Goal: Transaction & Acquisition: Purchase product/service

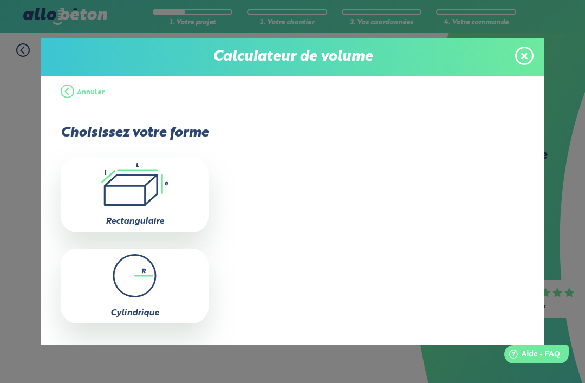
click at [73, 91] on button "Annuler" at bounding box center [83, 92] width 44 height 32
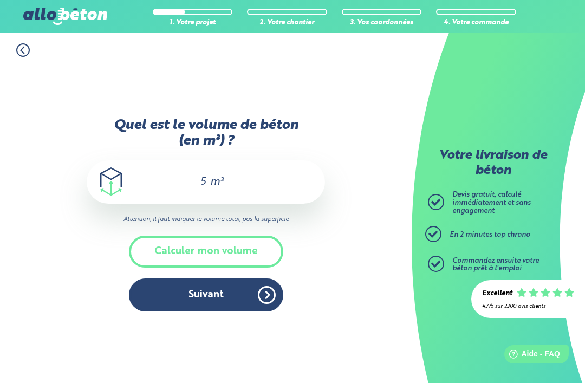
click at [257, 278] on button "Suivant" at bounding box center [206, 294] width 154 height 33
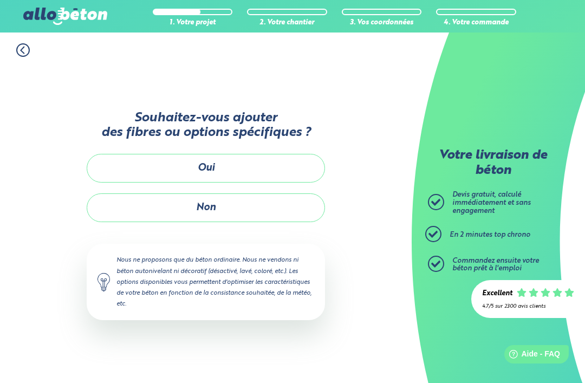
click at [129, 193] on button "Non" at bounding box center [206, 207] width 238 height 29
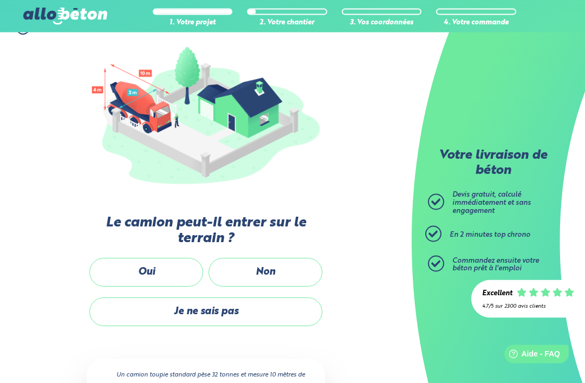
click at [125, 265] on label "Oui" at bounding box center [146, 272] width 114 height 29
click at [0, 0] on input "Oui" at bounding box center [0, 0] width 0 height 0
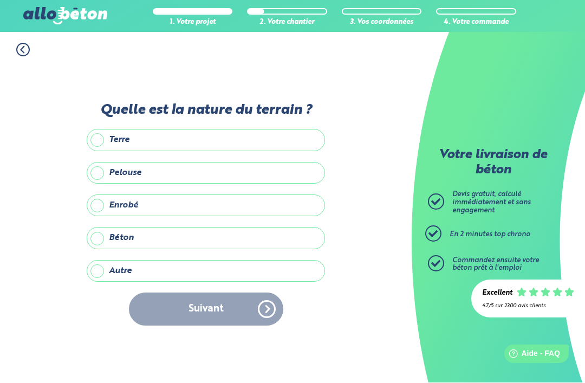
scroll to position [35, 0]
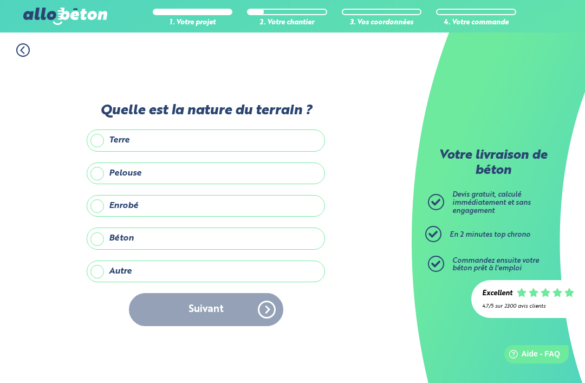
click at [97, 129] on label "Terre" at bounding box center [206, 140] width 238 height 22
click at [0, 0] on input "Terre" at bounding box center [0, 0] width 0 height 0
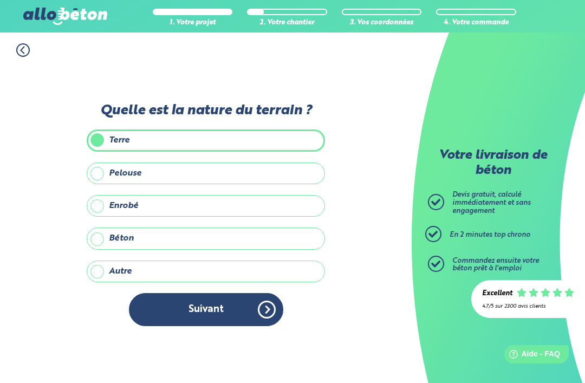
click at [256, 293] on button "Suivant" at bounding box center [206, 309] width 154 height 33
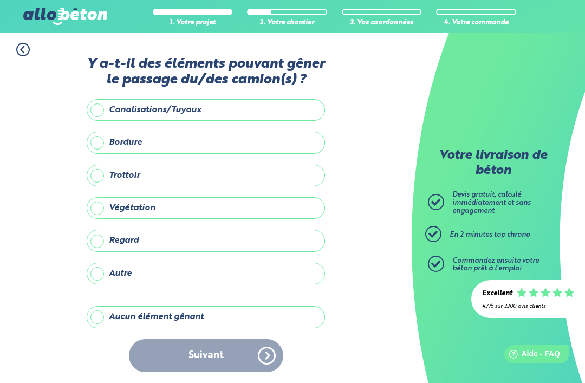
click at [99, 263] on label "Autre" at bounding box center [206, 274] width 238 height 22
click at [0, 0] on input "Autre" at bounding box center [0, 0] width 0 height 0
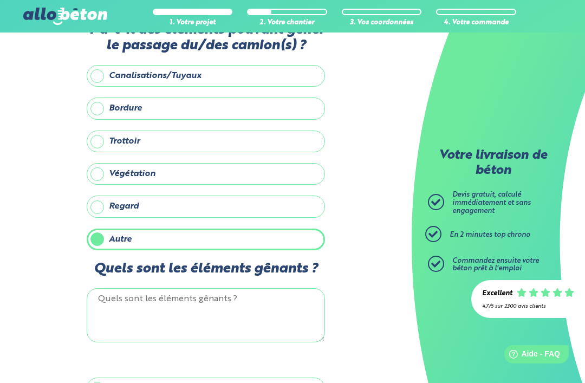
click at [96, 237] on label "Autre" at bounding box center [206, 239] width 238 height 22
click at [0, 0] on input "Autre" at bounding box center [0, 0] width 0 height 0
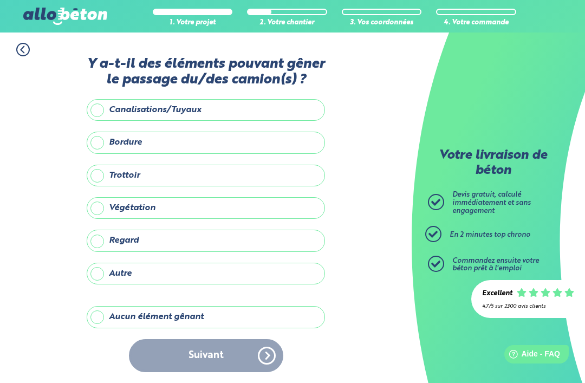
click at [97, 306] on label "Aucun élément gênant" at bounding box center [206, 317] width 238 height 22
click at [0, 0] on input "Aucun élément gênant" at bounding box center [0, 0] width 0 height 0
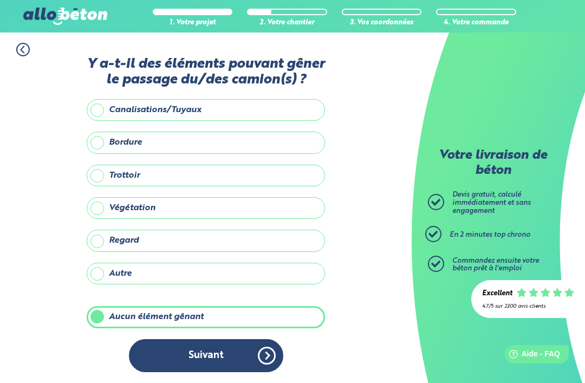
click at [259, 339] on button "Suivant" at bounding box center [206, 355] width 154 height 33
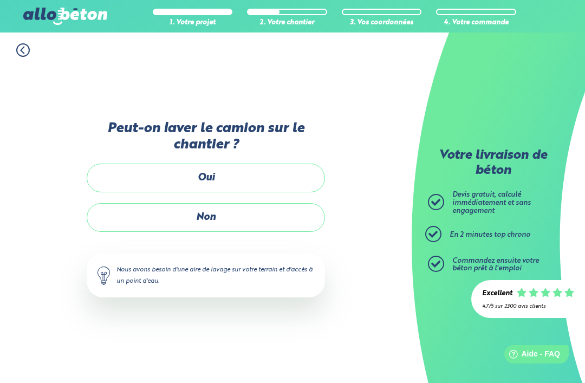
click at [115, 163] on label "Oui" at bounding box center [206, 177] width 238 height 29
click at [0, 0] on input "Oui" at bounding box center [0, 0] width 0 height 0
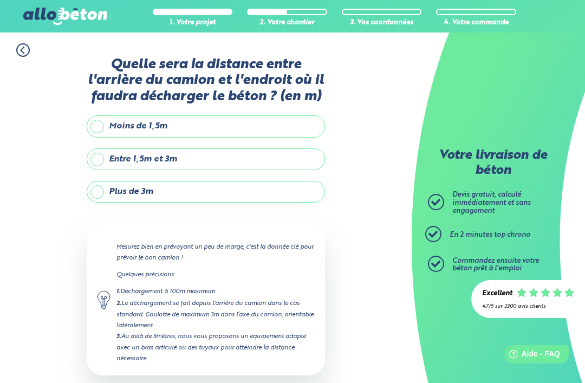
scroll to position [8, 0]
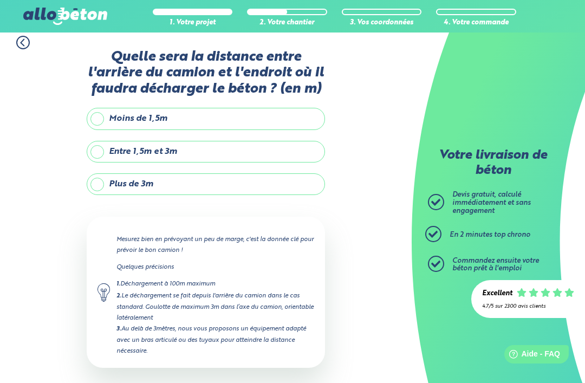
click at [105, 149] on label "Entre 1,5m et 3m" at bounding box center [206, 152] width 238 height 22
click at [0, 0] on input "Entre 1,5m et 3m" at bounding box center [0, 0] width 0 height 0
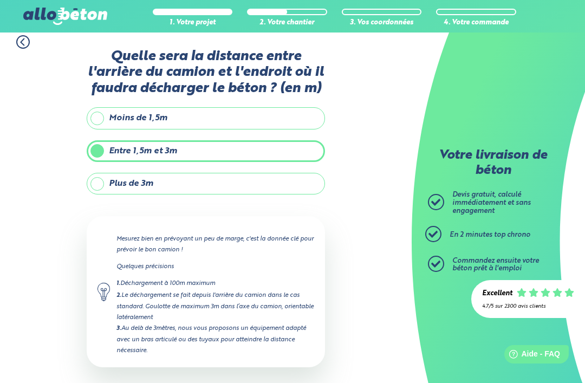
scroll to position [19, 0]
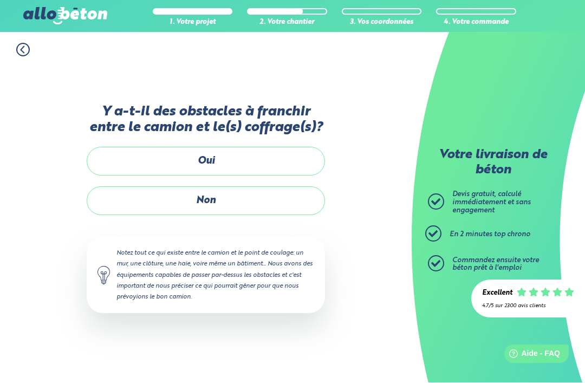
scroll to position [35, 0]
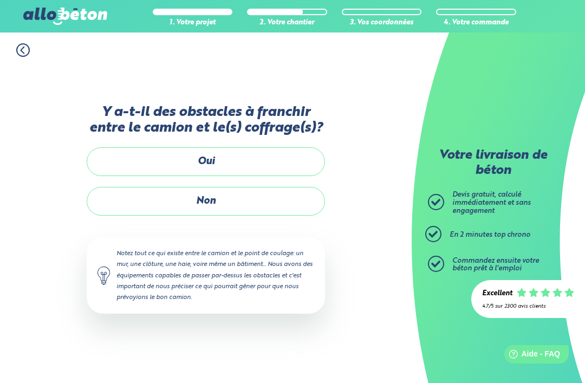
click at [111, 188] on label "Non" at bounding box center [206, 201] width 238 height 29
click at [0, 0] on input "Non" at bounding box center [0, 0] width 0 height 0
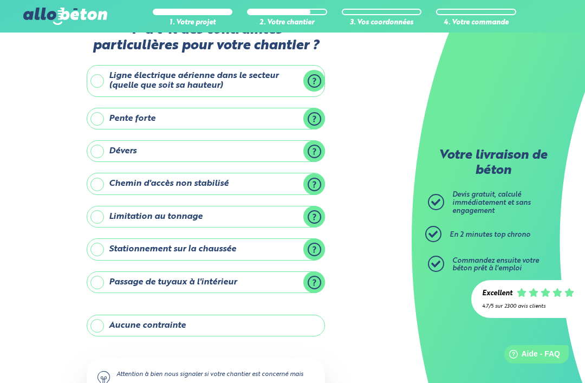
click at [94, 81] on label "Ligne électrique aérienne dans le secteur (quelle que soit sa hauteur)" at bounding box center [206, 81] width 238 height 32
click at [0, 0] on input "Ligne électrique aérienne dans le secteur (quelle que soit sa hauteur)" at bounding box center [0, 0] width 0 height 0
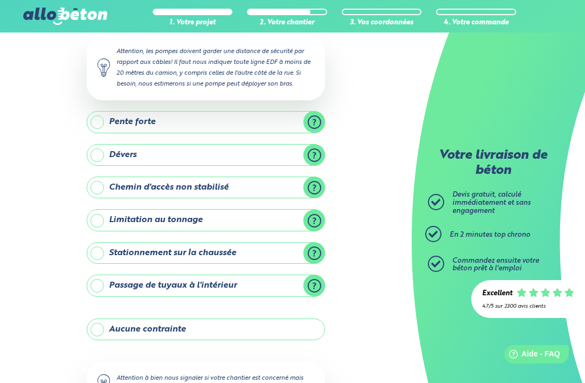
scroll to position [107, 0]
click at [100, 150] on label "Dévers" at bounding box center [206, 156] width 238 height 22
click at [0, 0] on input "Dévers" at bounding box center [0, 0] width 0 height 0
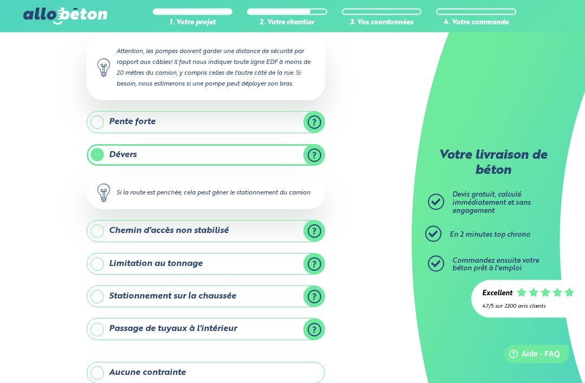
scroll to position [107, 0]
click at [324, 150] on label "Dévers" at bounding box center [206, 155] width 238 height 22
click at [0, 0] on input "Dévers" at bounding box center [0, 0] width 0 height 0
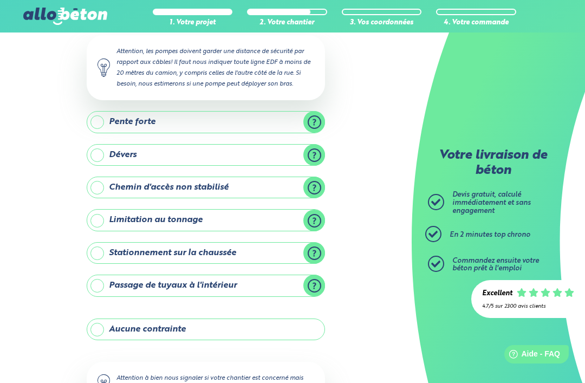
click at [318, 154] on label "Dévers" at bounding box center [206, 155] width 238 height 22
click at [0, 0] on input "Dévers" at bounding box center [0, 0] width 0 height 0
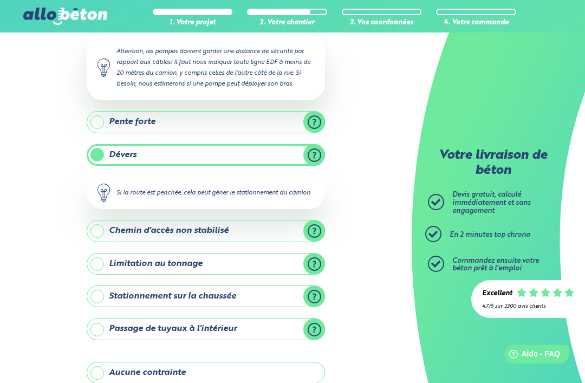
click at [311, 149] on label "Dévers" at bounding box center [206, 155] width 238 height 22
click at [0, 0] on input "Dévers" at bounding box center [0, 0] width 0 height 0
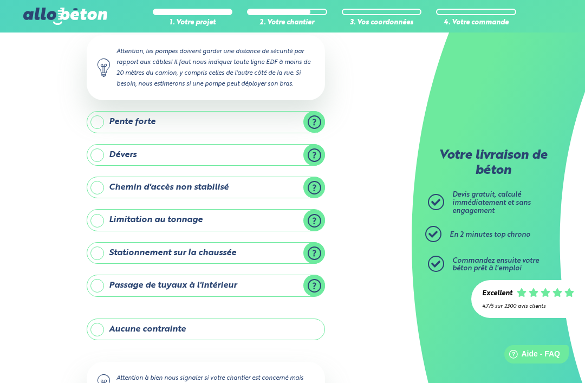
click at [108, 187] on label "Chemin d'accès non stabilisé" at bounding box center [206, 187] width 238 height 22
click at [0, 0] on input "Chemin d'accès non stabilisé" at bounding box center [0, 0] width 0 height 0
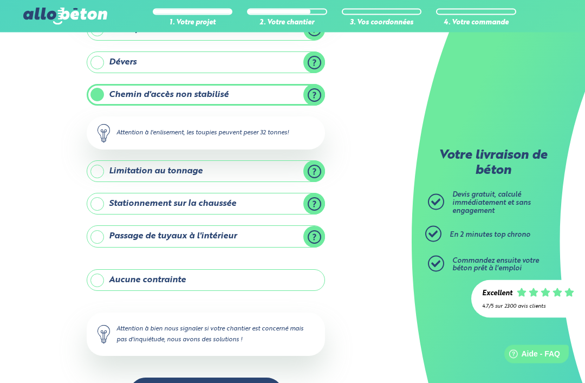
scroll to position [201, 0]
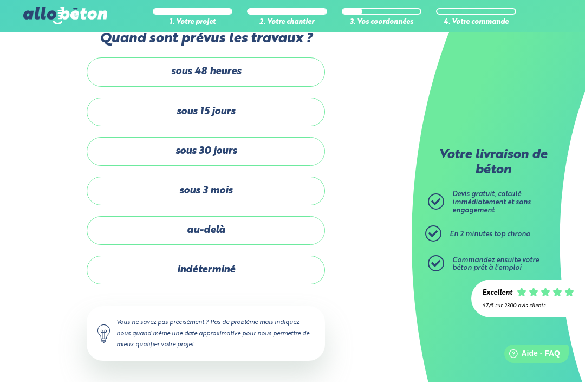
scroll to position [35, 0]
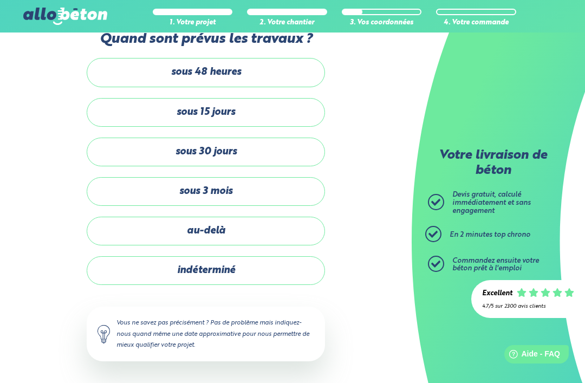
click at [116, 179] on label "sous 3 mois" at bounding box center [206, 191] width 238 height 29
click at [0, 0] on input "sous 3 mois" at bounding box center [0, 0] width 0 height 0
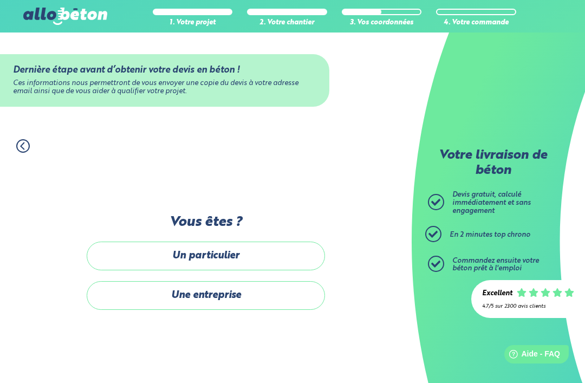
click at [121, 241] on label "Un particulier" at bounding box center [206, 255] width 238 height 29
click at [0, 0] on input "Un particulier" at bounding box center [0, 0] width 0 height 0
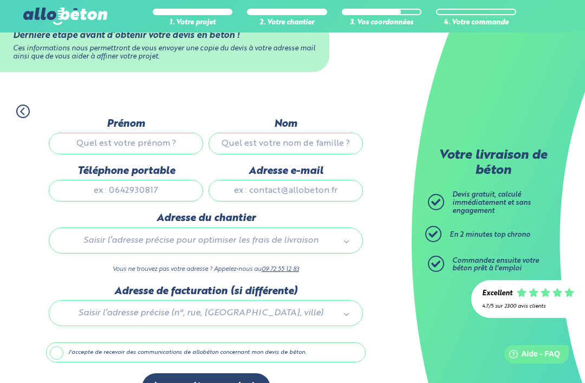
click at [100, 145] on input "Prénom" at bounding box center [126, 144] width 154 height 22
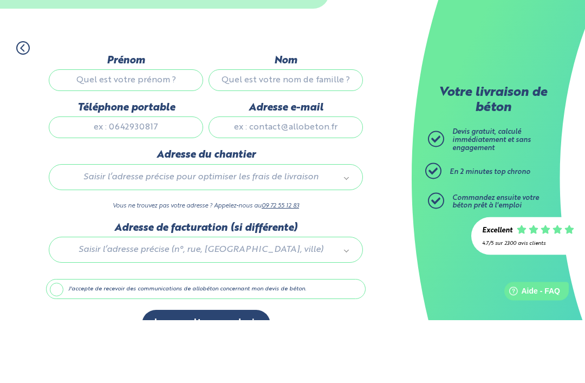
type input "guillaume"
type input "fougeres"
click at [163, 180] on input "0680880008" at bounding box center [126, 191] width 154 height 22
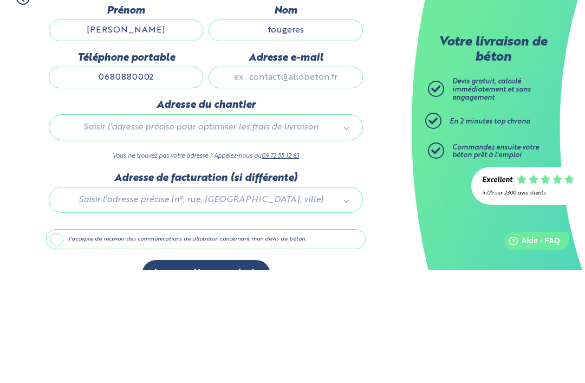
type input "0680880002"
click at [288, 180] on input "Adresse e-mail" at bounding box center [285, 191] width 154 height 22
type input "E"
type input "eliotbdr@yahoo.fr"
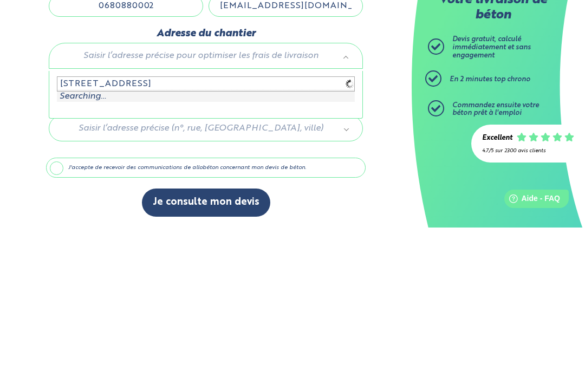
type input "321 chemin des bas richauds"
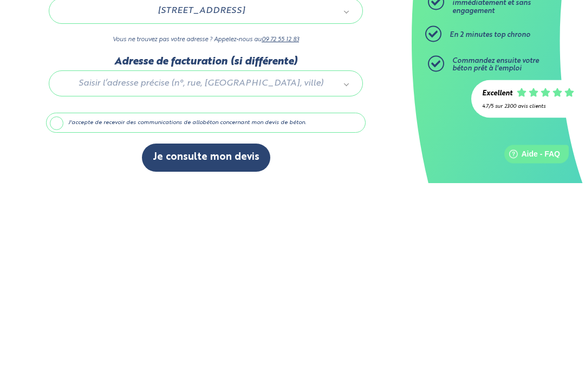
click at [58, 313] on label "J'accepte de recevoir des communications de allobéton concernant mon devis de b…" at bounding box center [205, 323] width 319 height 21
click at [0, 0] on input "J'accepte de recevoir des communications de allobéton concernant mon devis de b…" at bounding box center [0, 0] width 0 height 0
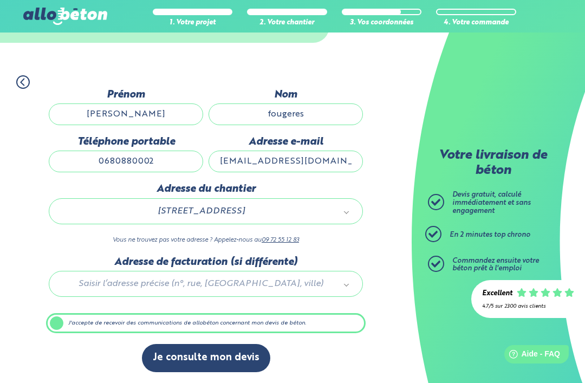
click at [234, 359] on button "Je consulte mon devis" at bounding box center [206, 358] width 128 height 28
